Goal: Task Accomplishment & Management: Manage account settings

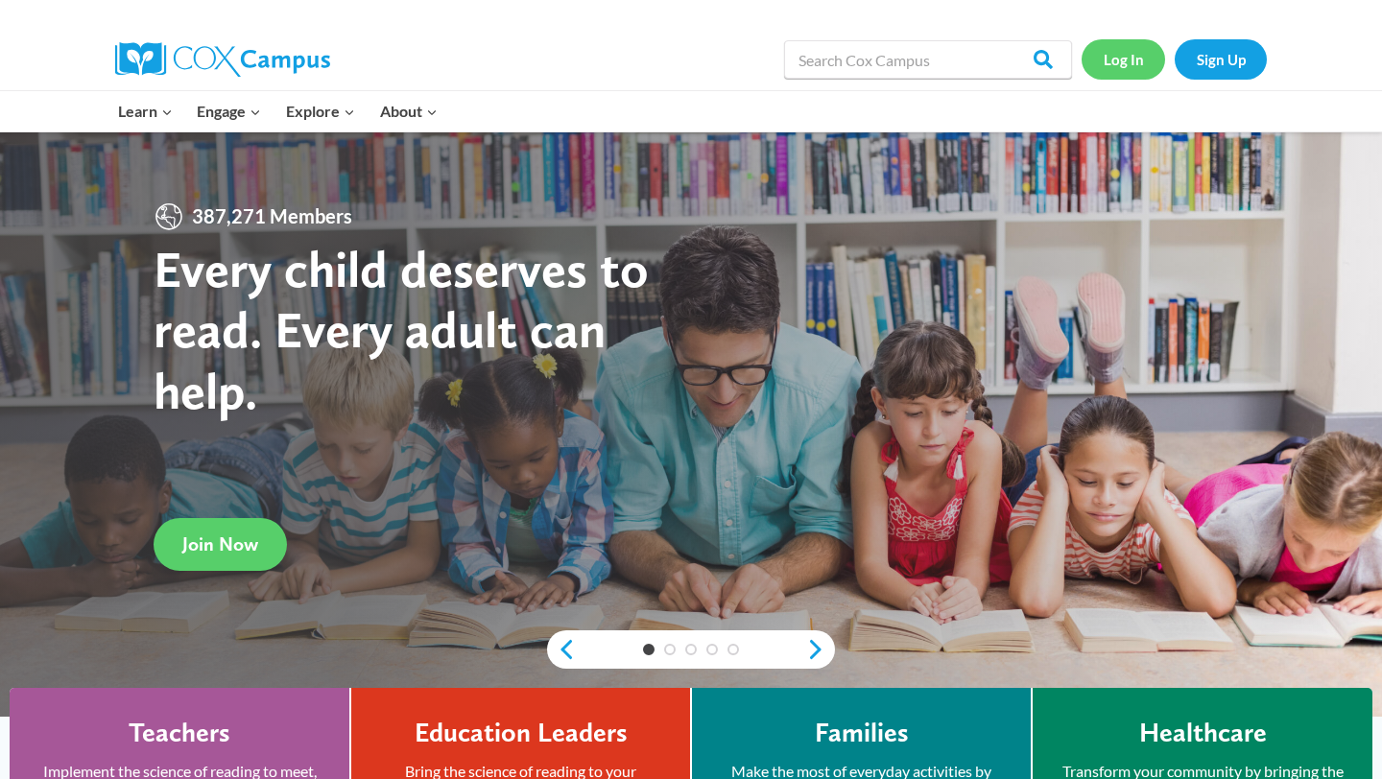
click at [1106, 57] on link "Log In" at bounding box center [1124, 58] width 84 height 39
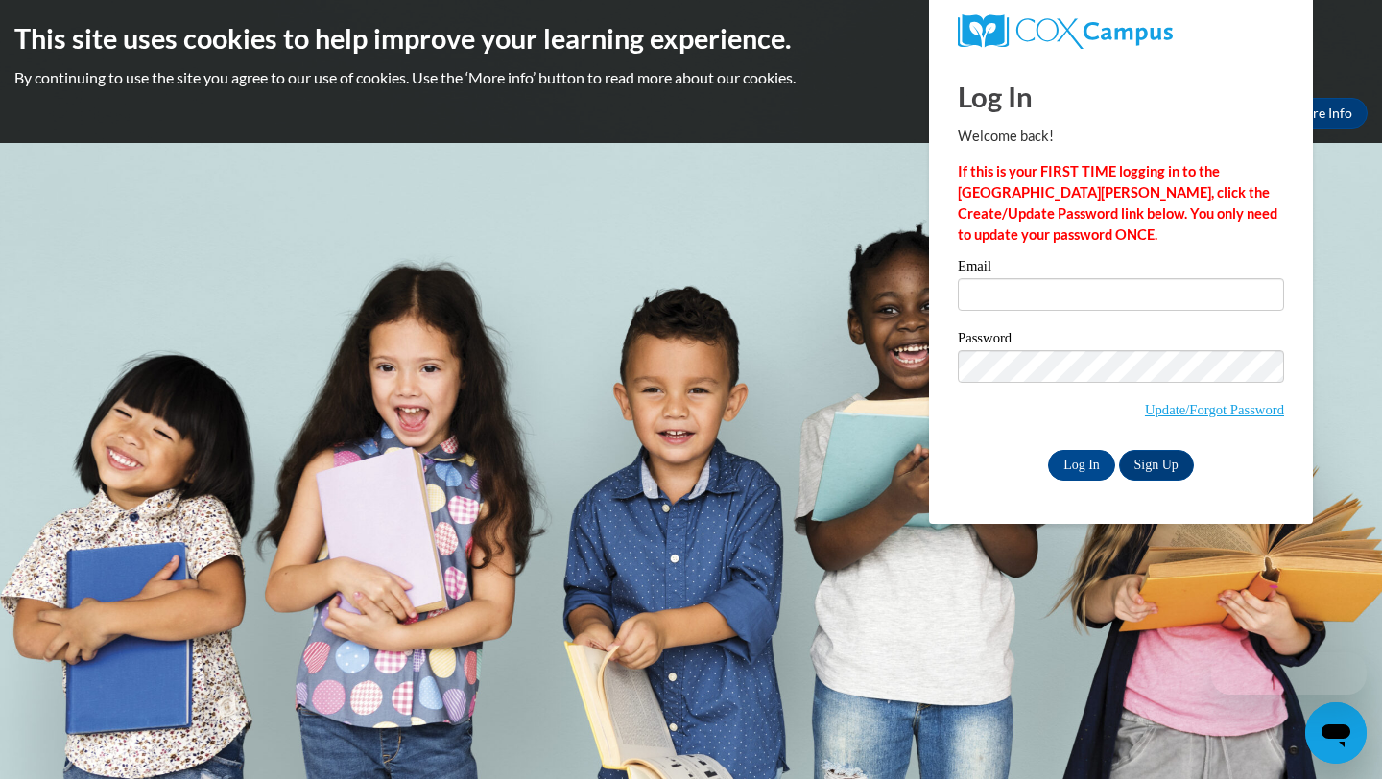
click at [1091, 314] on div "Email" at bounding box center [1121, 292] width 326 height 66
click at [1084, 303] on input "Email" at bounding box center [1121, 294] width 326 height 33
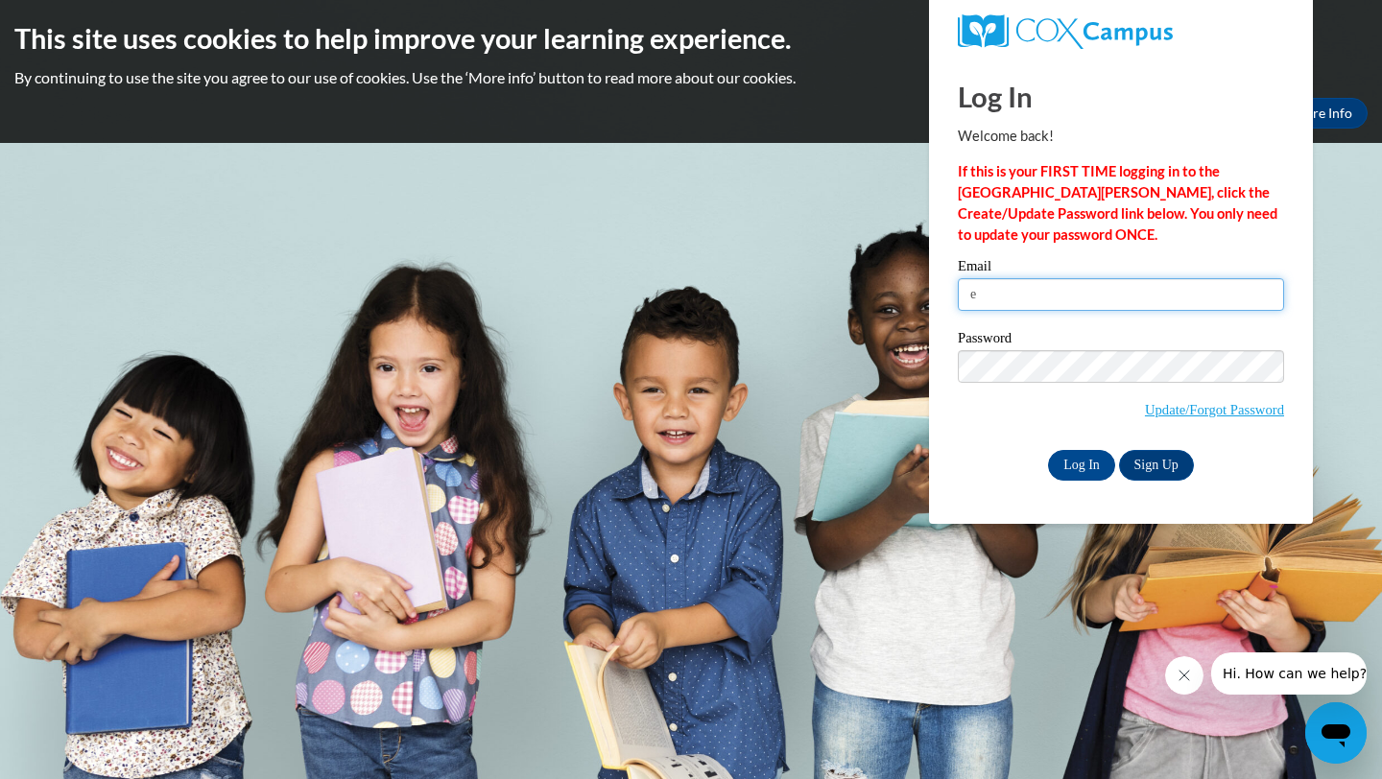
type input "edierognerud6@gmail.com"
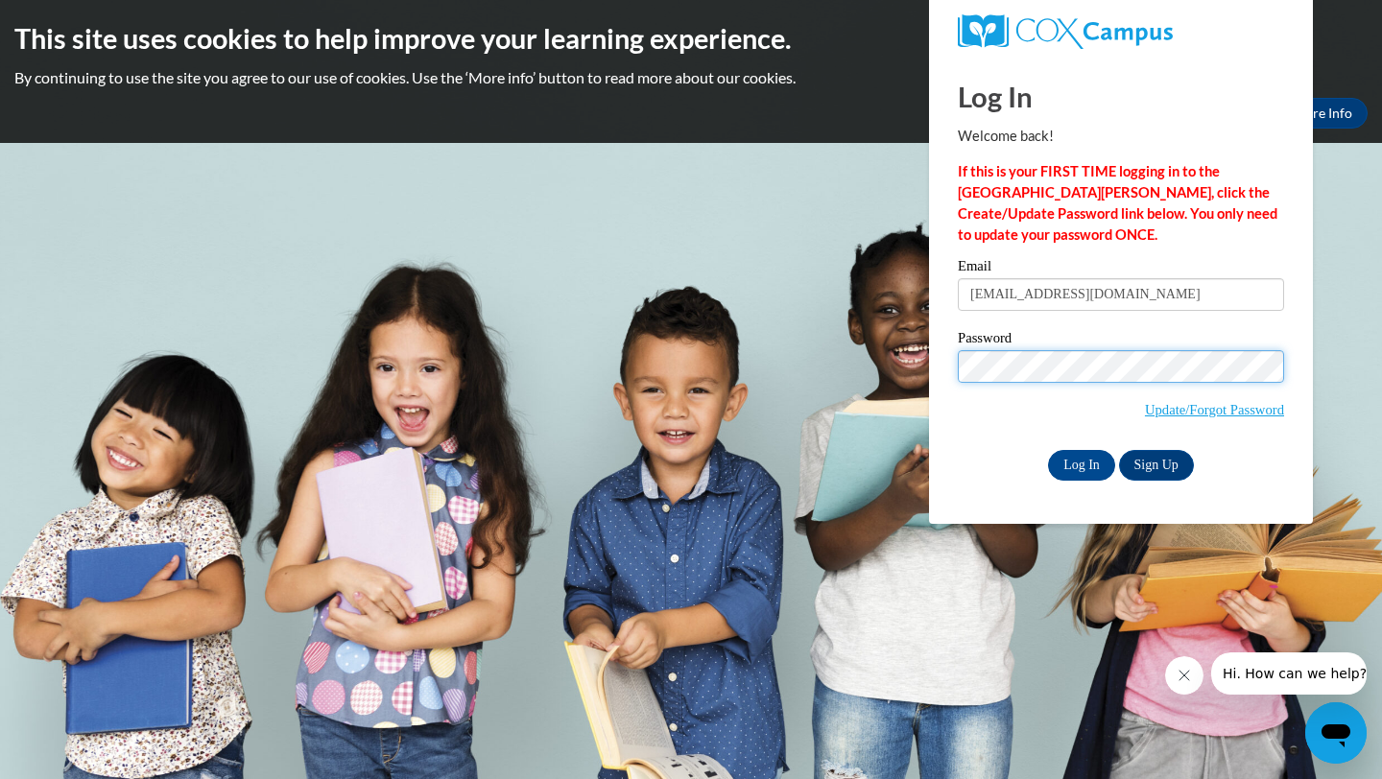
click at [1048, 450] on input "Log In" at bounding box center [1081, 465] width 67 height 31
click at [1093, 459] on input "Log In" at bounding box center [1081, 465] width 67 height 31
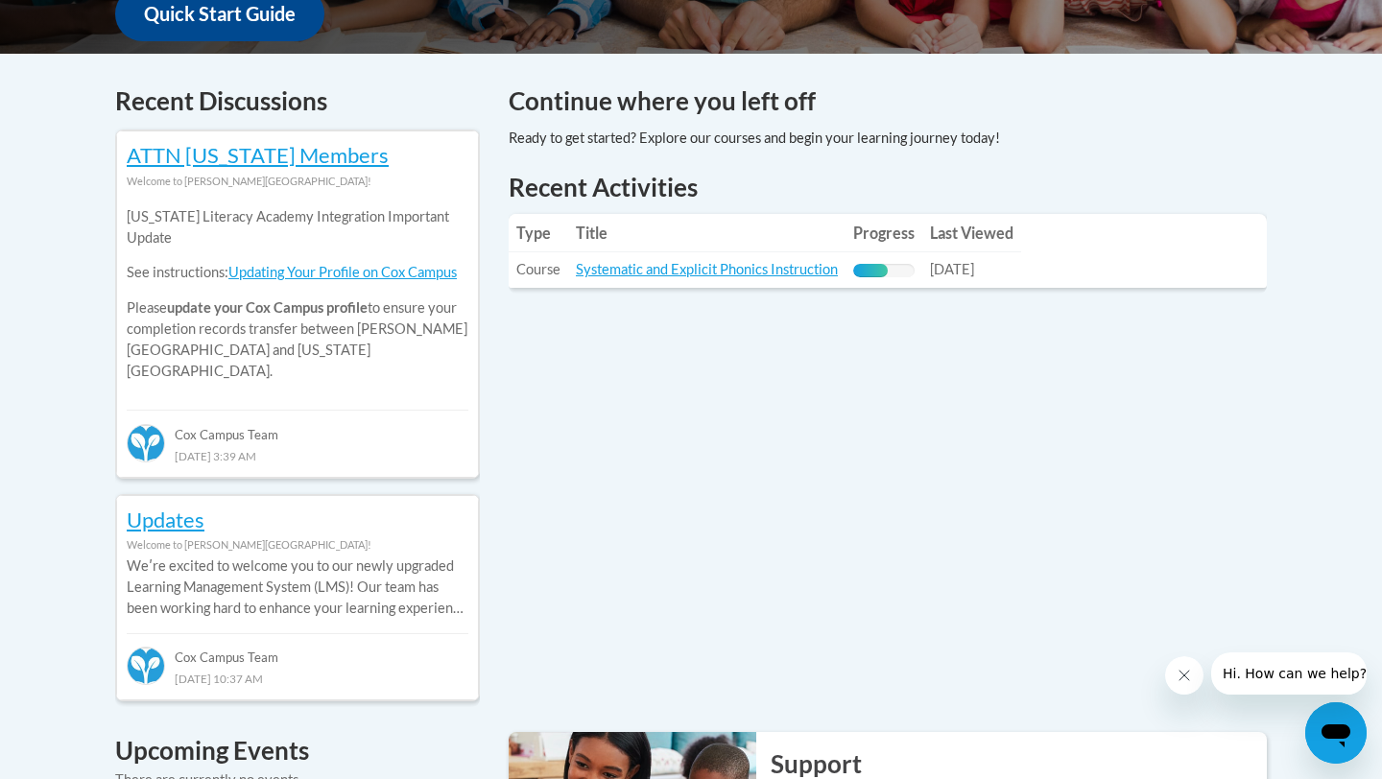
scroll to position [815, 0]
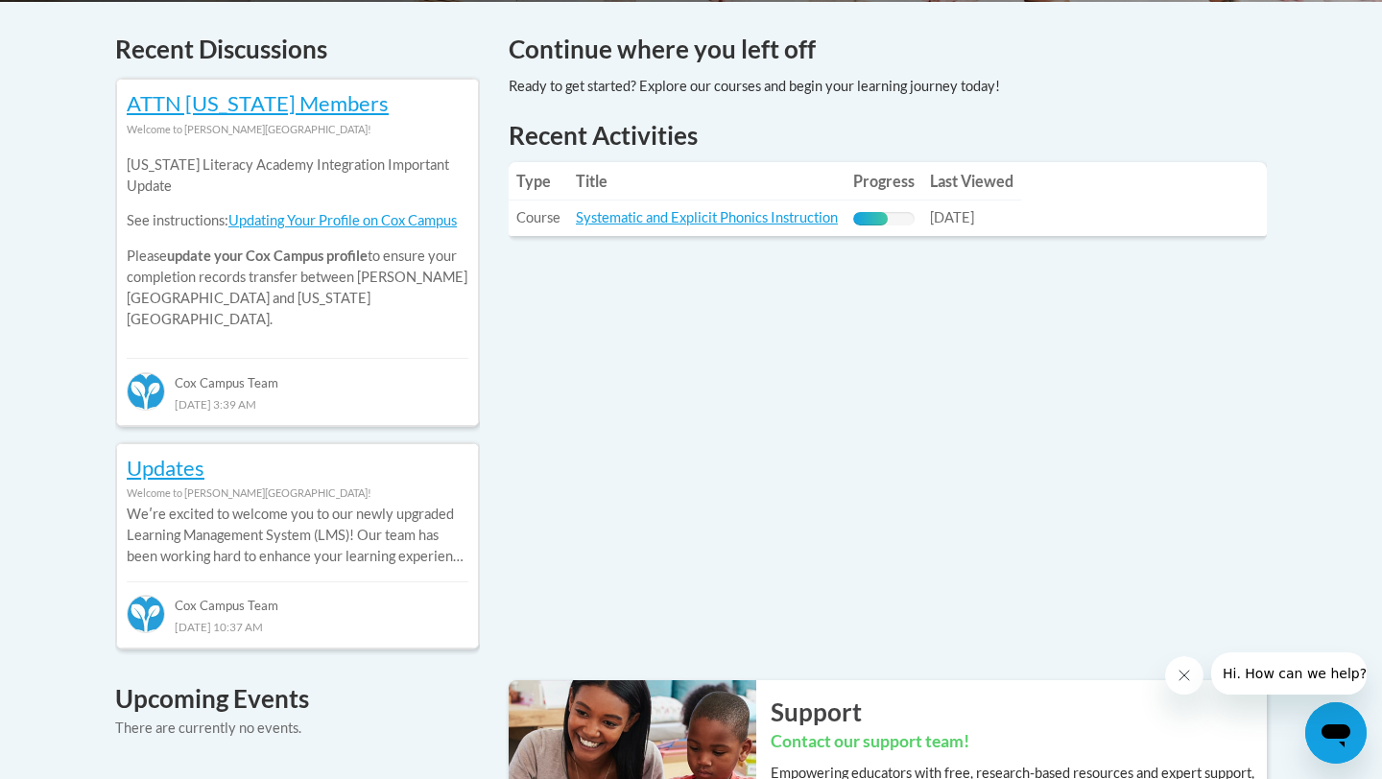
click at [649, 193] on th "Title" at bounding box center [706, 181] width 277 height 38
click at [649, 213] on link "Systematic and Explicit Phonics Instruction" at bounding box center [707, 217] width 262 height 16
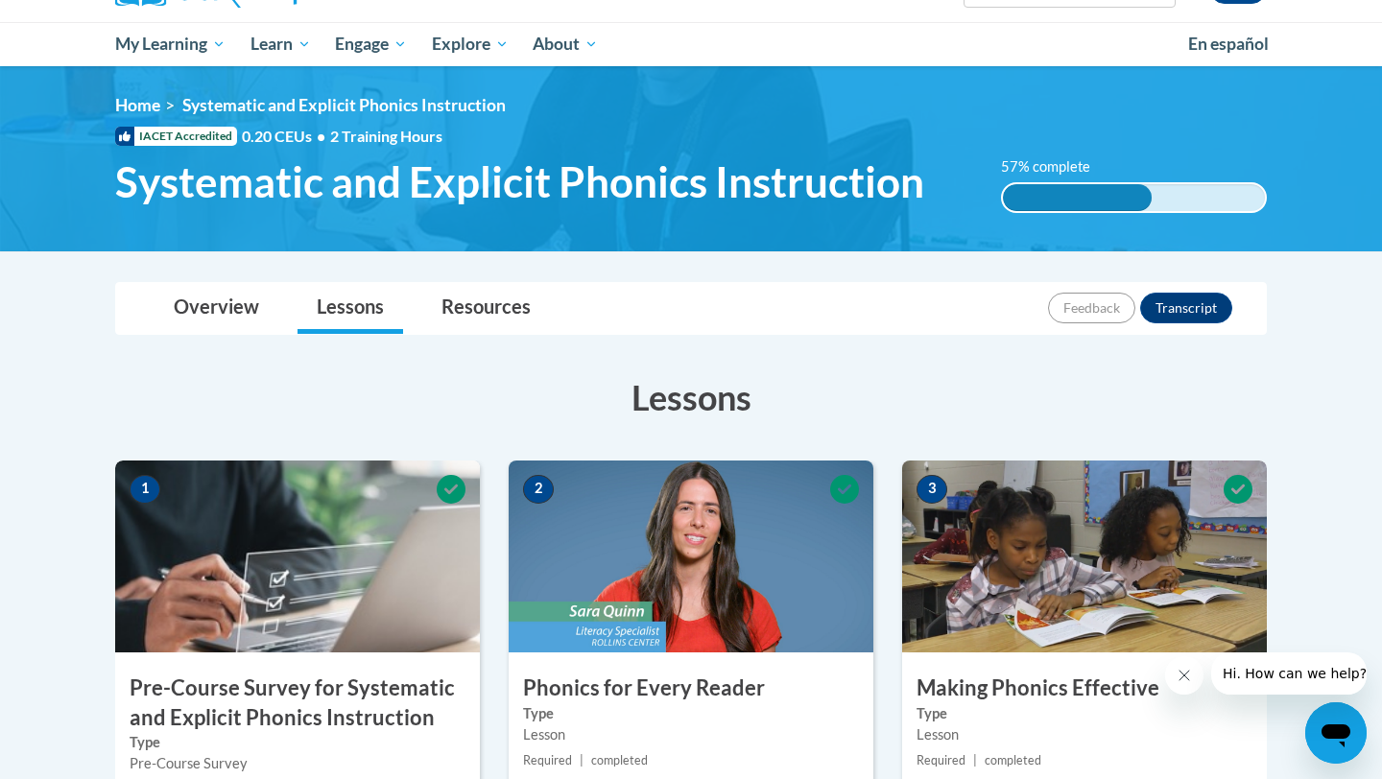
scroll to position [196, 0]
